Goal: Task Accomplishment & Management: Manage account settings

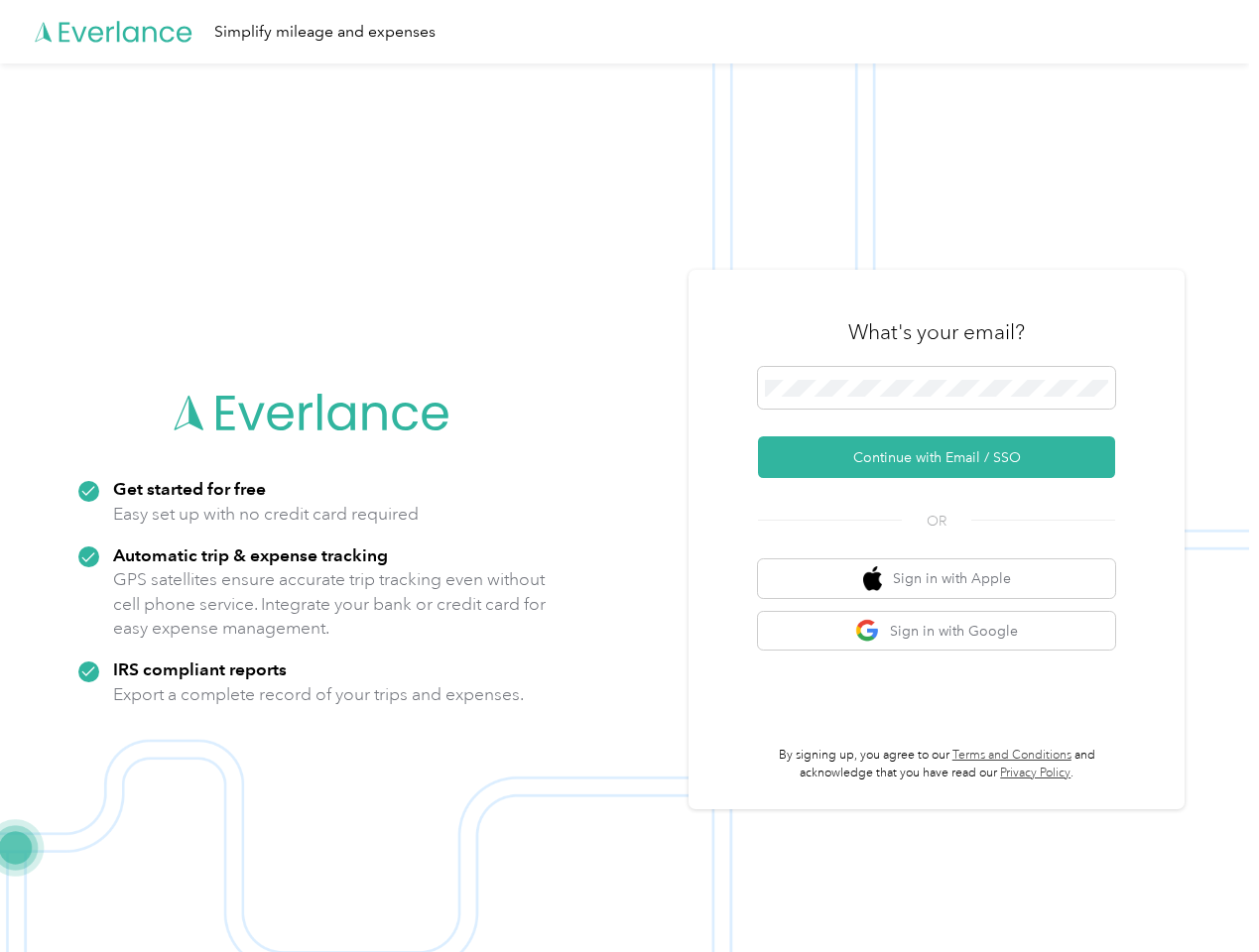
click at [629, 476] on img at bounding box center [625, 540] width 1249 height 952
click at [629, 32] on div "Simplify mileage and expenses" at bounding box center [625, 32] width 1249 height 64
click at [944, 457] on button "Continue with Email / SSO" at bounding box center [936, 457] width 358 height 42
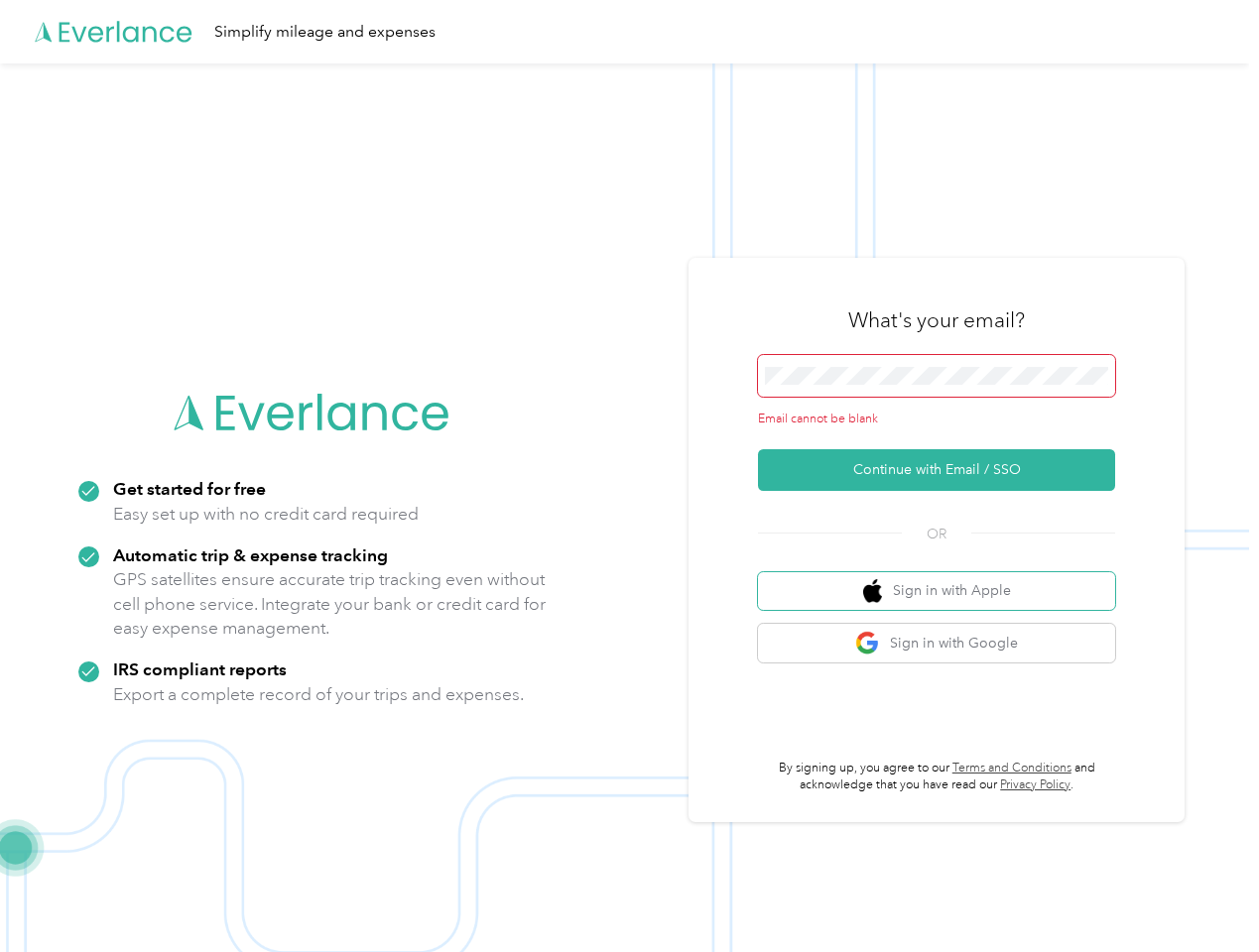
click at [944, 579] on button "Sign in with Apple" at bounding box center [936, 592] width 358 height 39
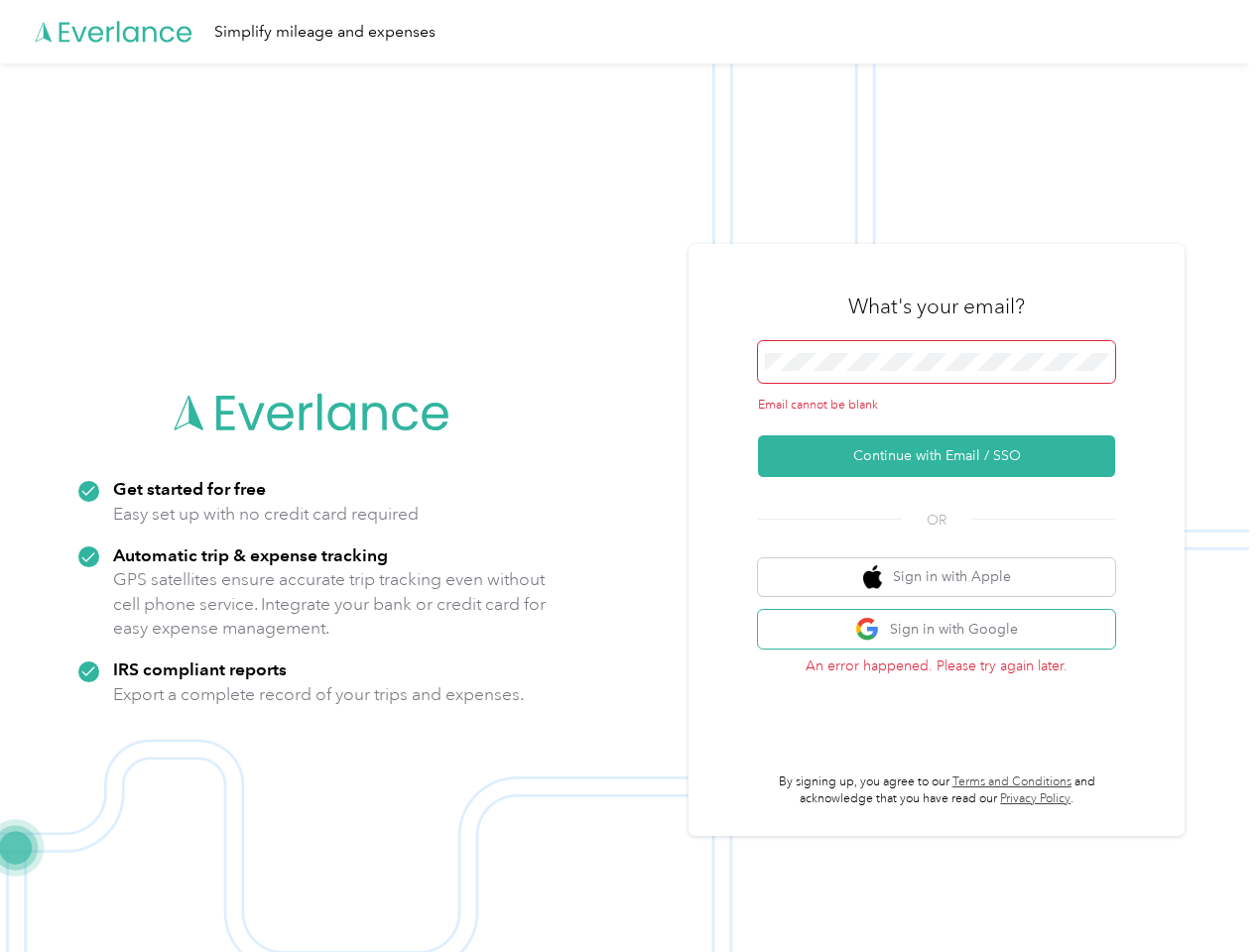
click at [944, 630] on button "Sign in with Google" at bounding box center [936, 629] width 358 height 39
